Goal: Understand process/instructions

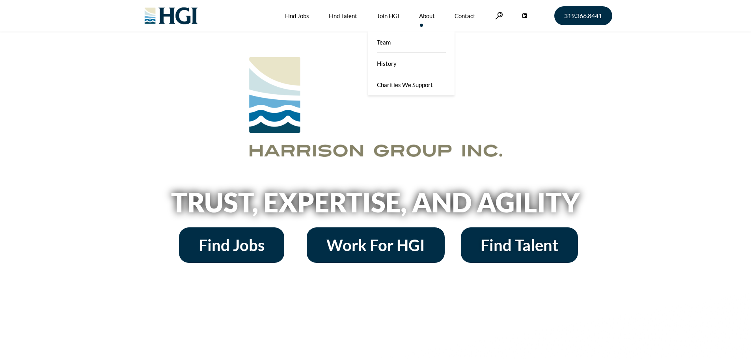
click at [425, 19] on link "About" at bounding box center [427, 16] width 16 height 32
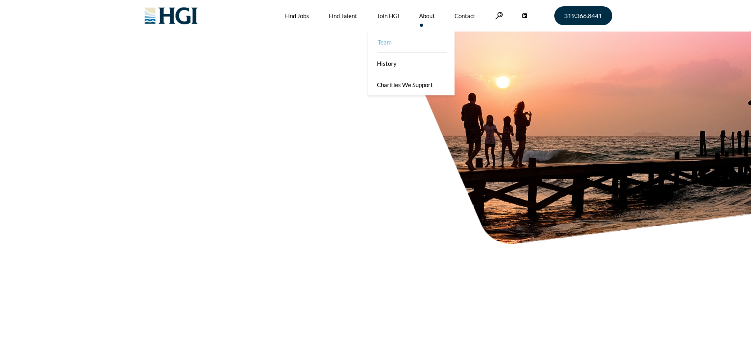
click at [407, 37] on link "Team" at bounding box center [411, 42] width 87 height 21
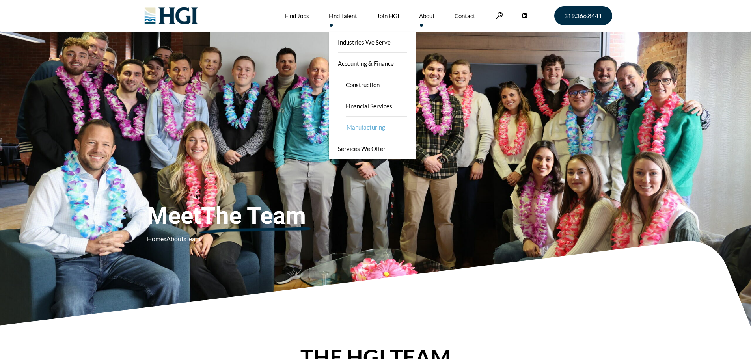
click at [355, 128] on link "Manufacturing" at bounding box center [376, 127] width 79 height 21
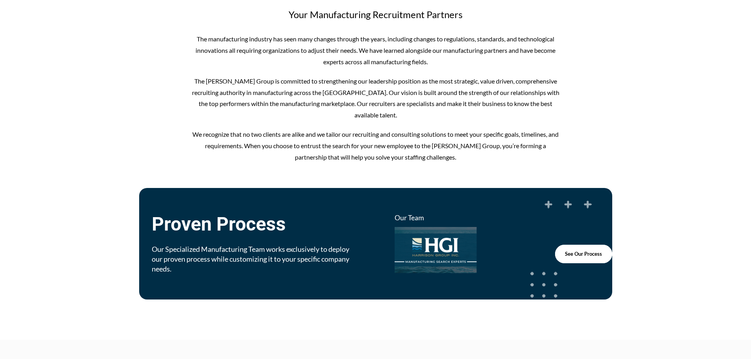
scroll to position [433, 0]
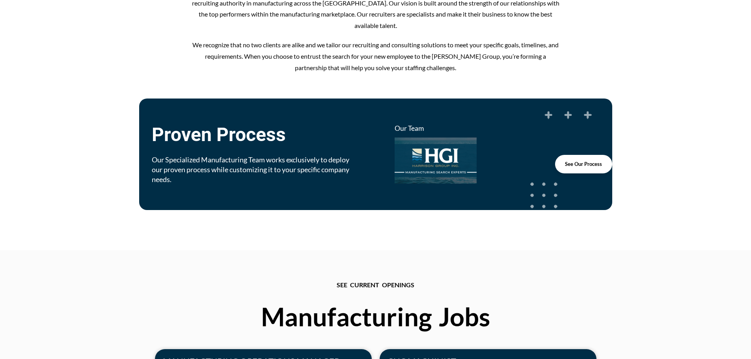
click at [589, 164] on span "See Our Process" at bounding box center [583, 164] width 37 height 5
